Goal: Task Accomplishment & Management: Use online tool/utility

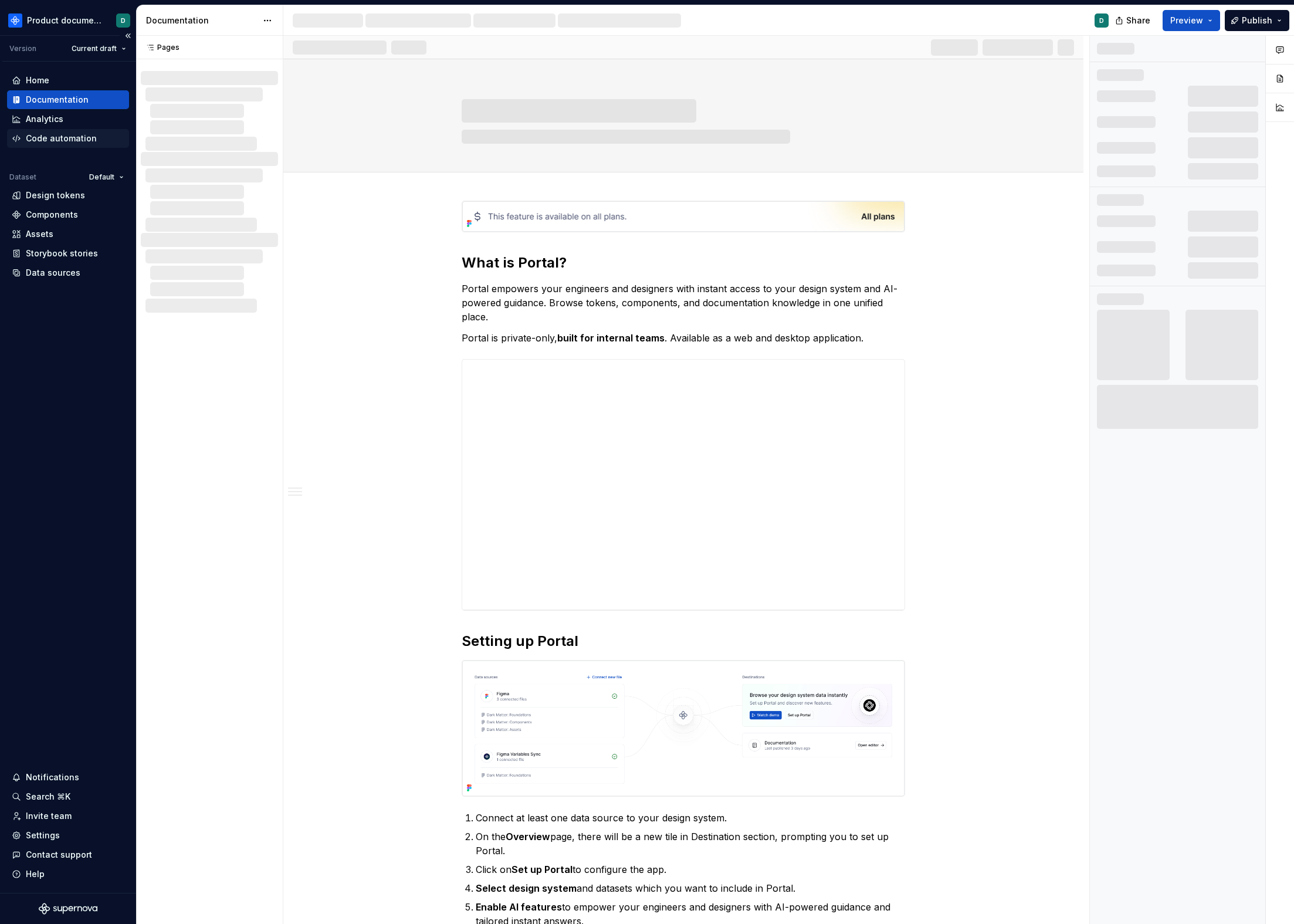
click at [55, 138] on div "Code automation" at bounding box center [61, 138] width 71 height 12
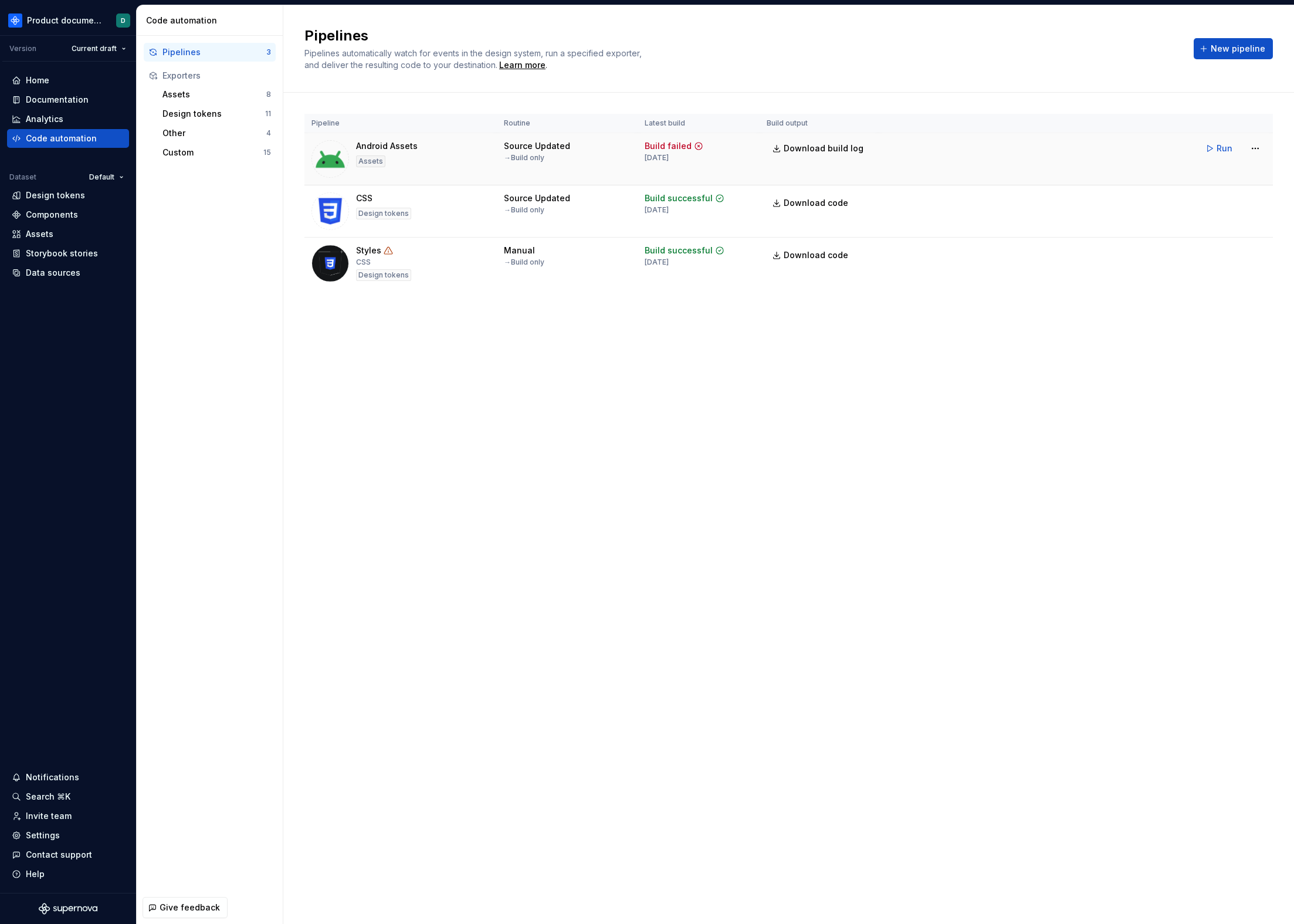
click at [469, 155] on div "Android Assets Assets" at bounding box center [401, 159] width 178 height 37
click at [1213, 53] on button "New pipeline" at bounding box center [1234, 49] width 79 height 21
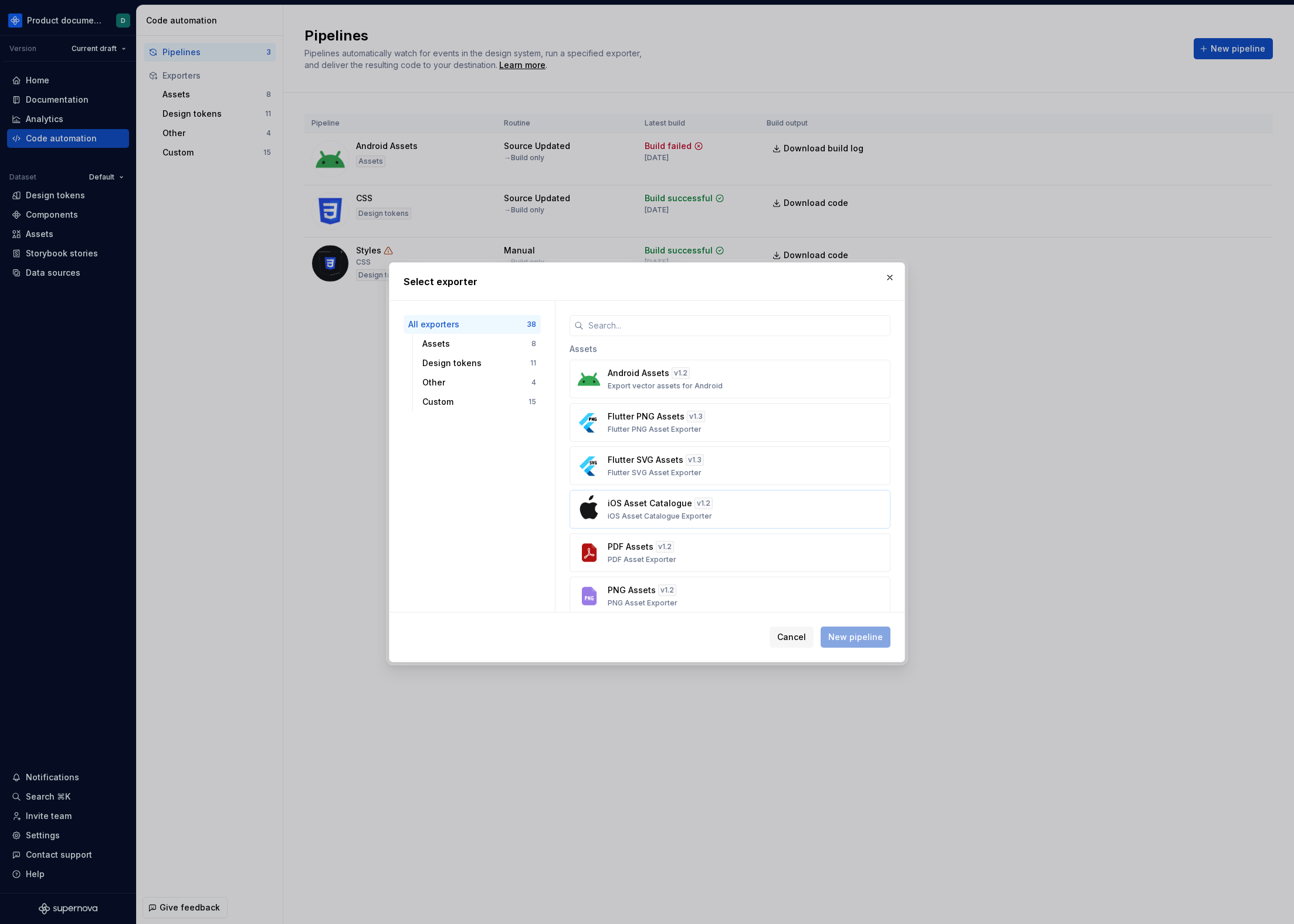
click at [736, 505] on div "iOS Asset Catalogue v 1.2 iOS Asset Catalogue Exporter" at bounding box center [727, 510] width 237 height 24
click at [846, 637] on span "New pipeline" at bounding box center [855, 637] width 55 height 12
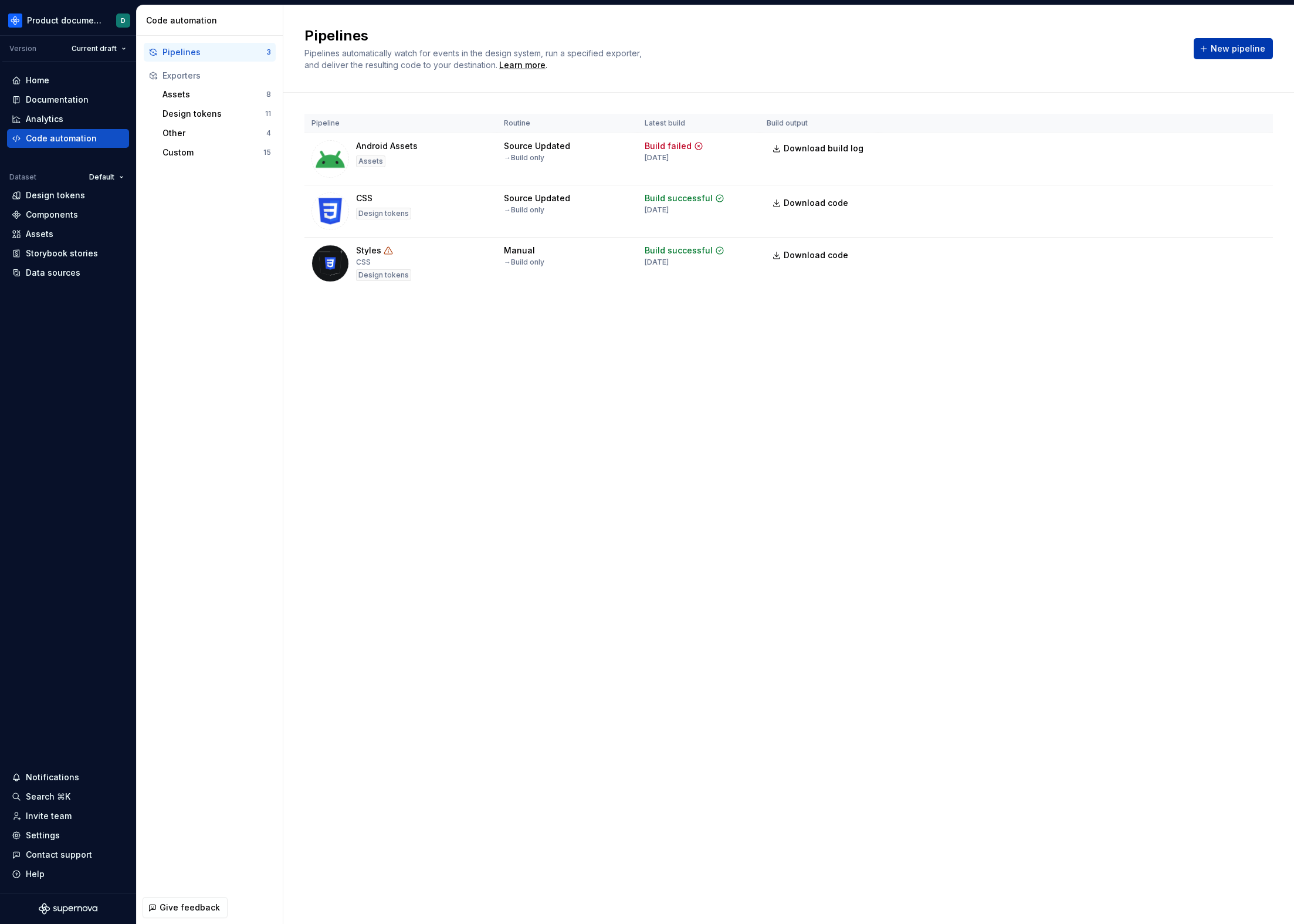
click at [1249, 49] on span "New pipeline" at bounding box center [1238, 49] width 55 height 12
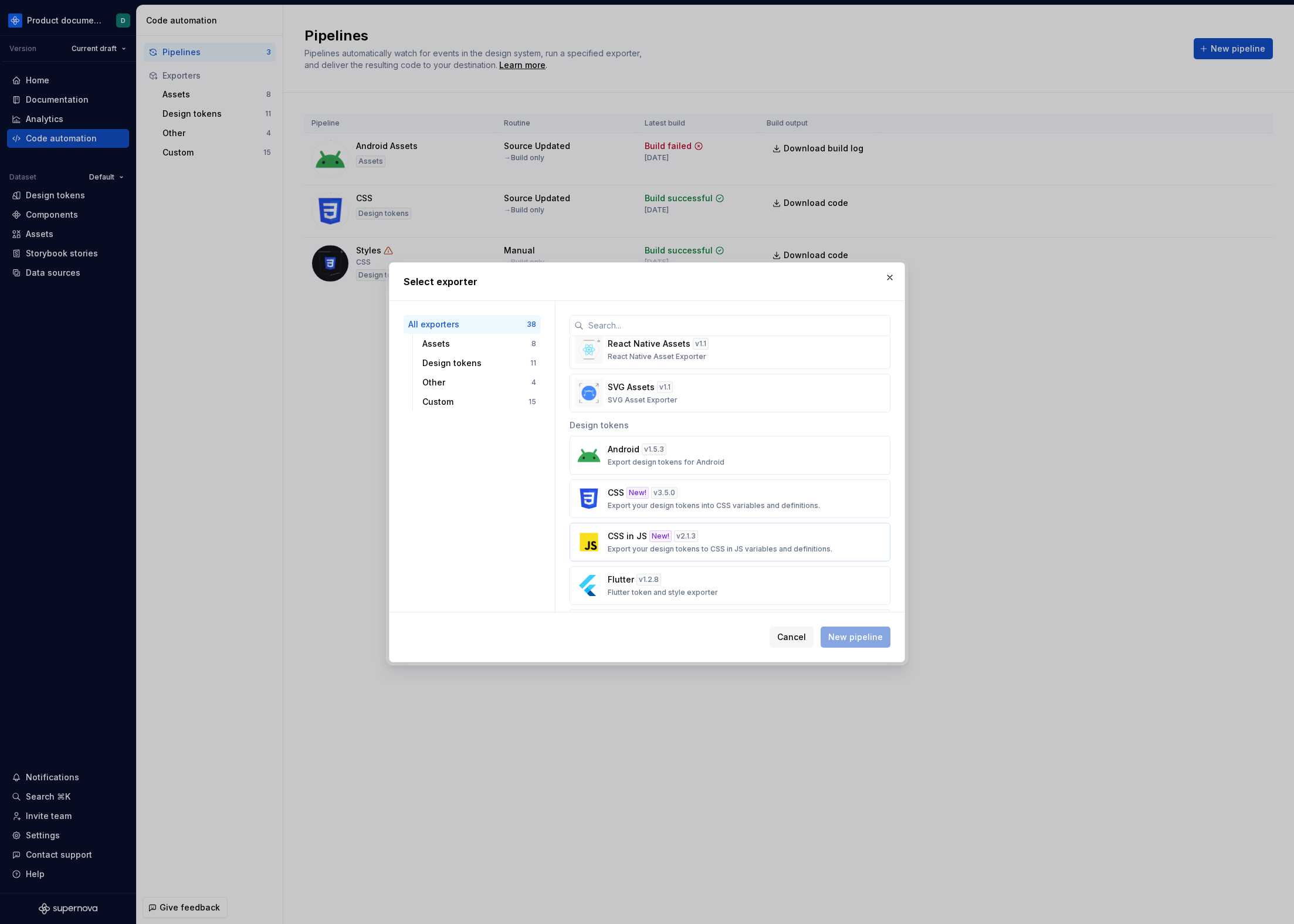
scroll to position [410, 0]
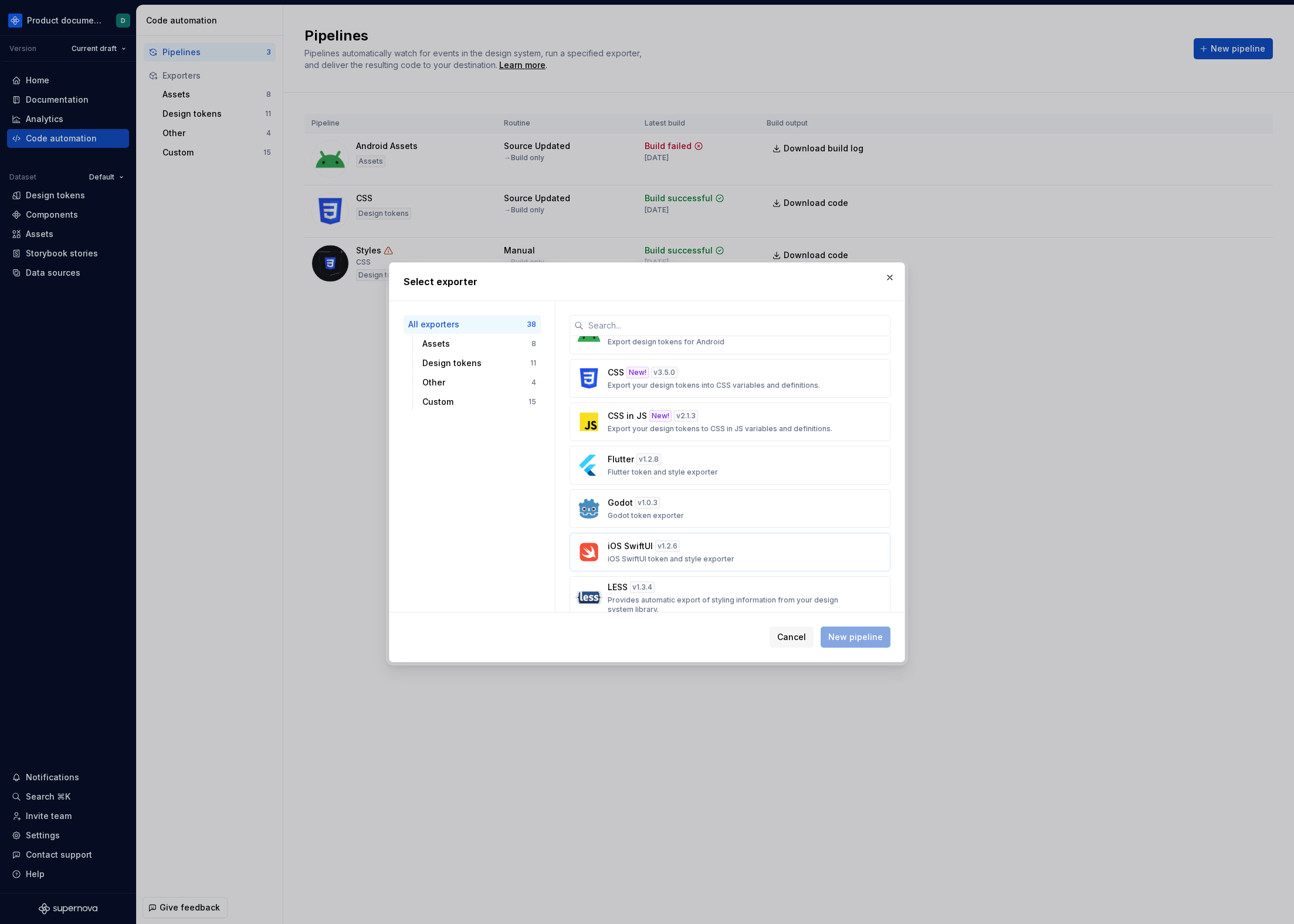
click at [708, 547] on div "iOS SwiftUI v 1.2.6 iOS SwiftUI token and style exporter" at bounding box center [727, 552] width 237 height 24
click at [739, 378] on div "CSS New! v 3.5.0 Export your design tokens into CSS variables and definitions." at bounding box center [727, 378] width 237 height 24
click at [842, 623] on div "Cancel New pipeline" at bounding box center [647, 637] width 515 height 49
click at [846, 638] on span "New pipeline" at bounding box center [855, 637] width 55 height 12
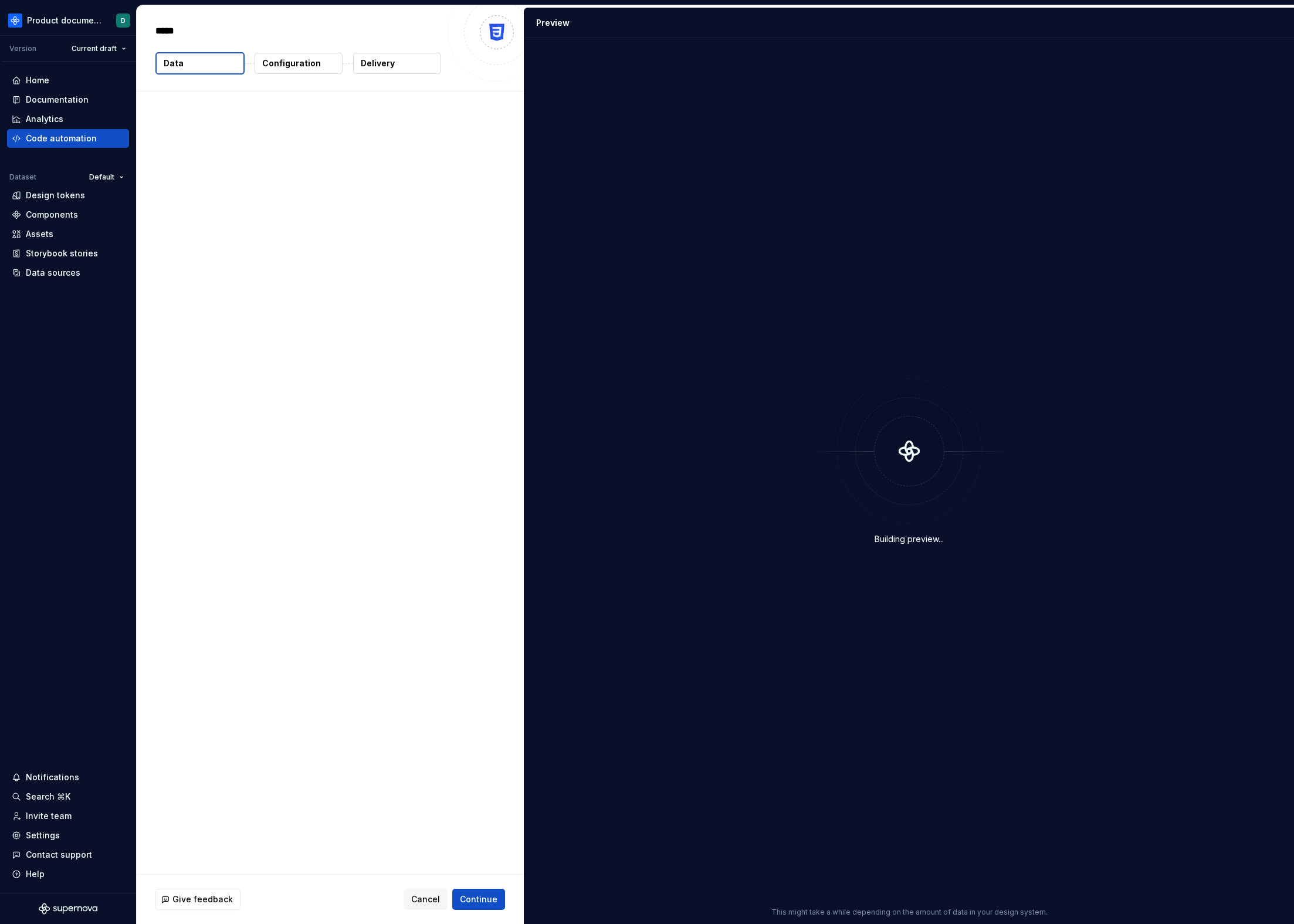
type textarea "*"
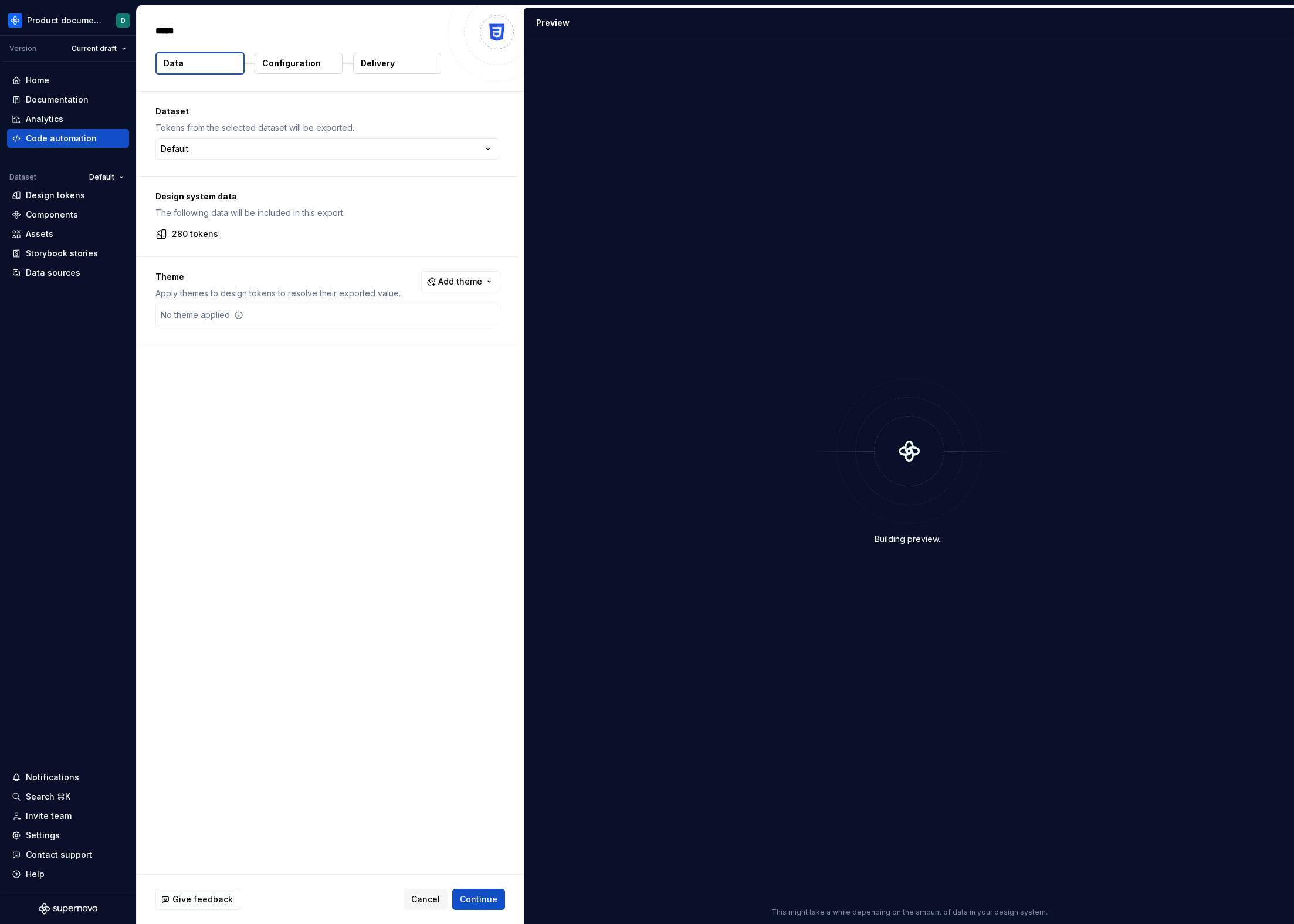
click at [290, 67] on p "Configuration" at bounding box center [292, 63] width 59 height 12
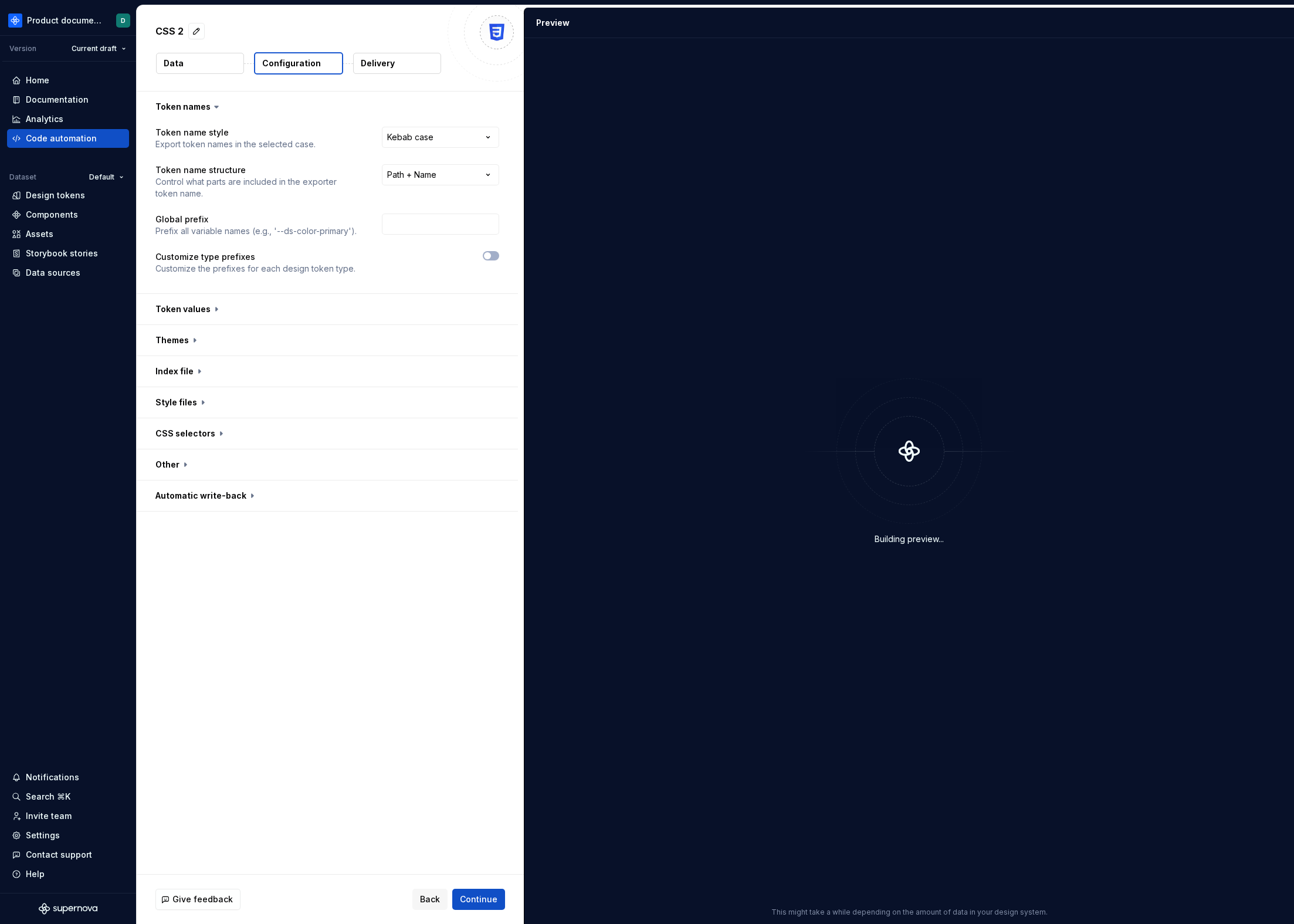
click at [387, 66] on p "Delivery" at bounding box center [378, 63] width 34 height 12
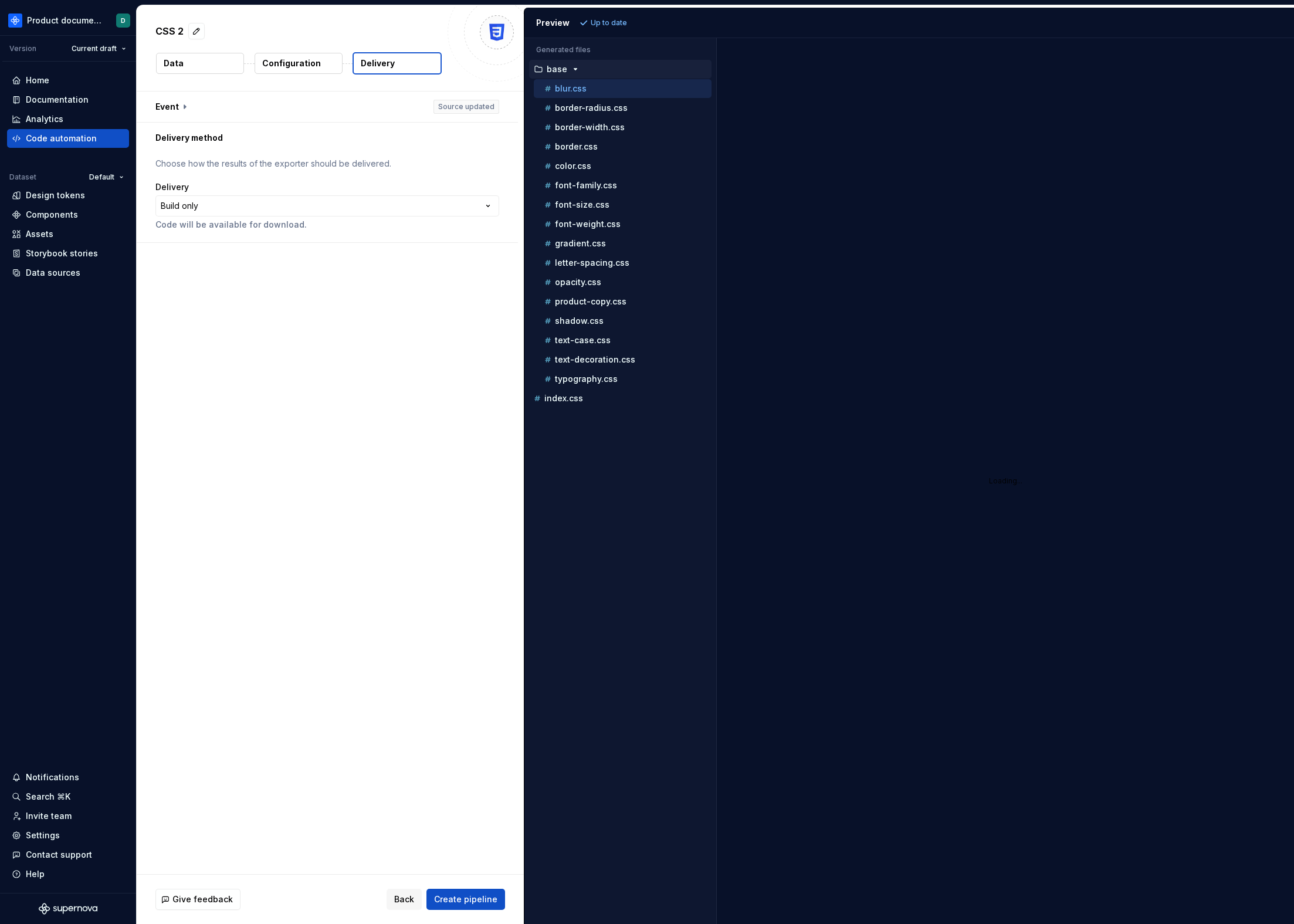
click at [215, 69] on button "Data" at bounding box center [200, 63] width 88 height 21
